Goal: Task Accomplishment & Management: Use online tool/utility

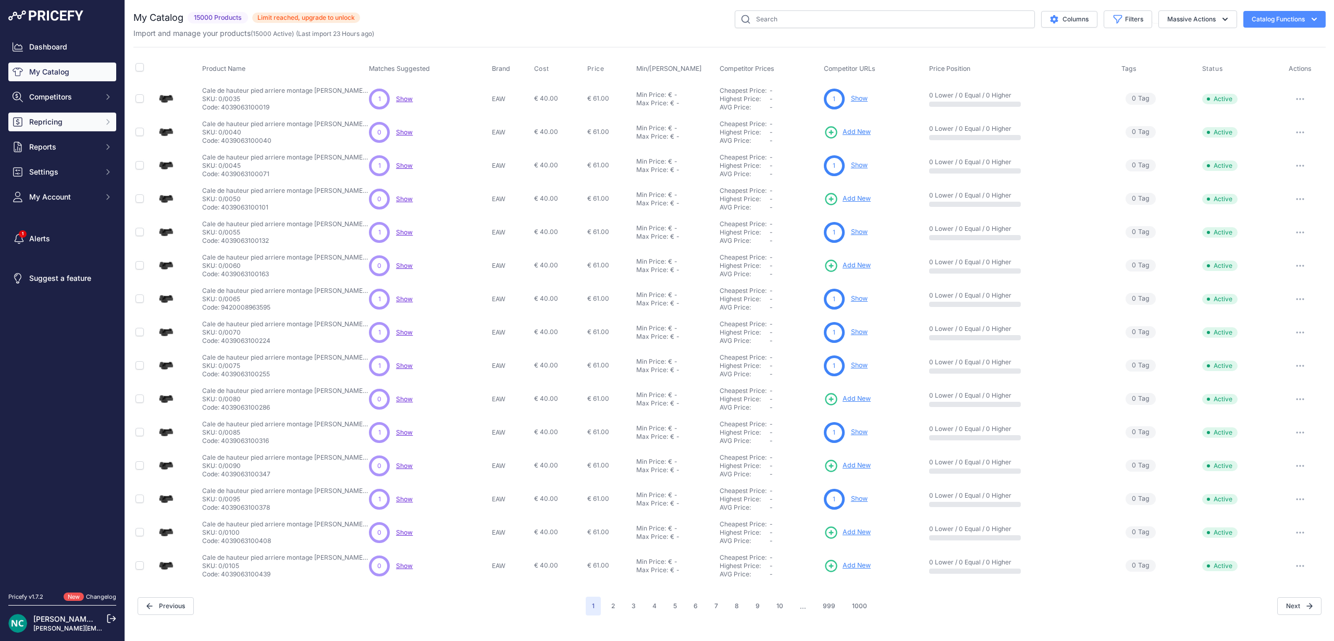
click at [68, 124] on span "Repricing" at bounding box center [63, 122] width 68 height 10
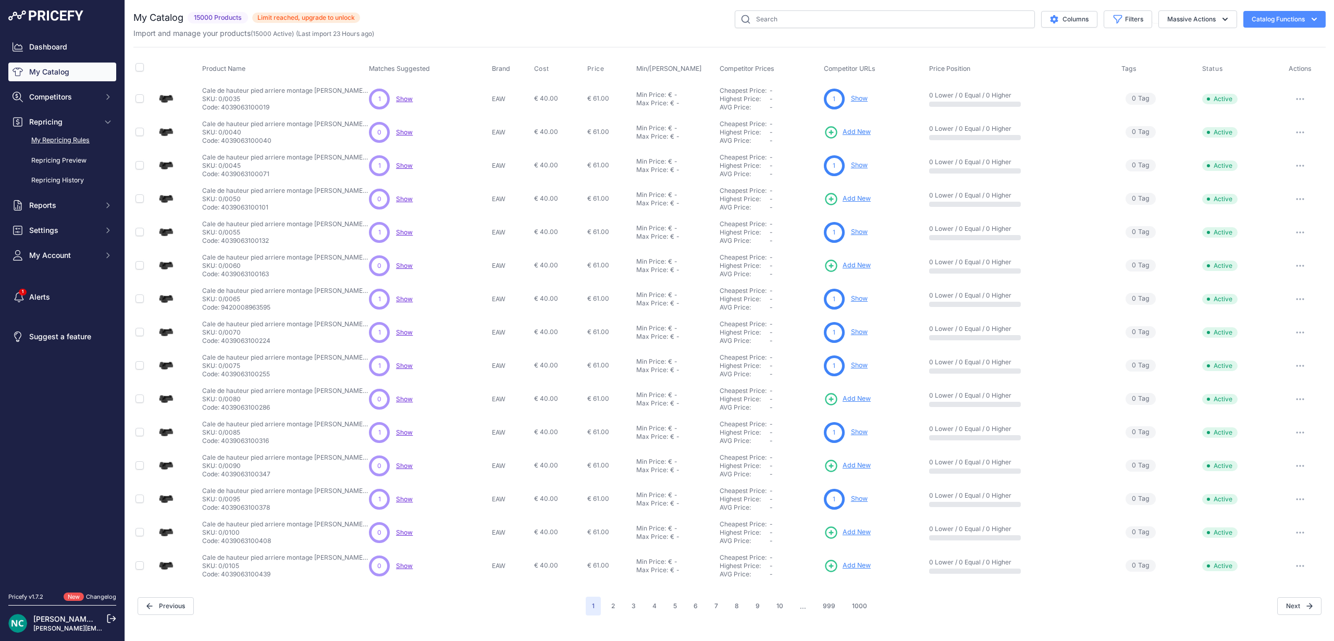
click at [68, 140] on link "My Repricing Rules" at bounding box center [62, 140] width 108 height 18
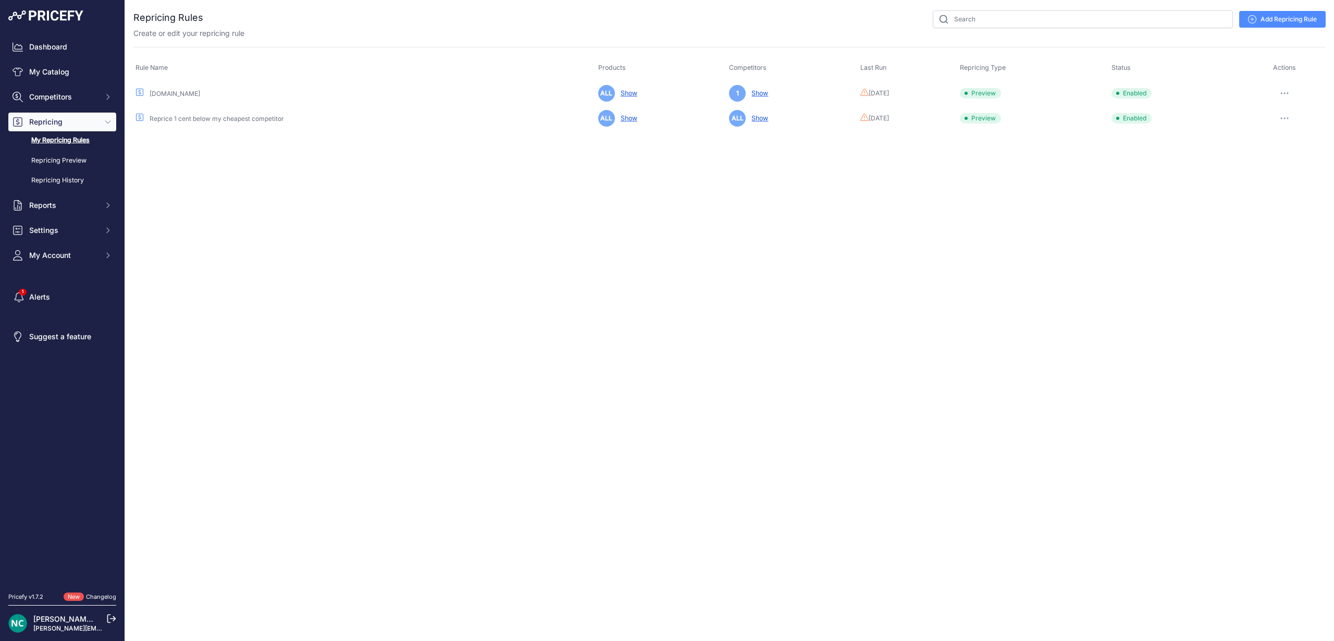
click at [1209, 94] on td "Enabled" at bounding box center [1176, 93] width 134 height 26
click at [1281, 121] on button "button" at bounding box center [1284, 118] width 21 height 15
click at [1290, 161] on button "Run Preview" at bounding box center [1290, 157] width 67 height 17
click at [606, 223] on div "Close You are not connected to the internet." at bounding box center [729, 320] width 1209 height 641
